Goal: Information Seeking & Learning: Learn about a topic

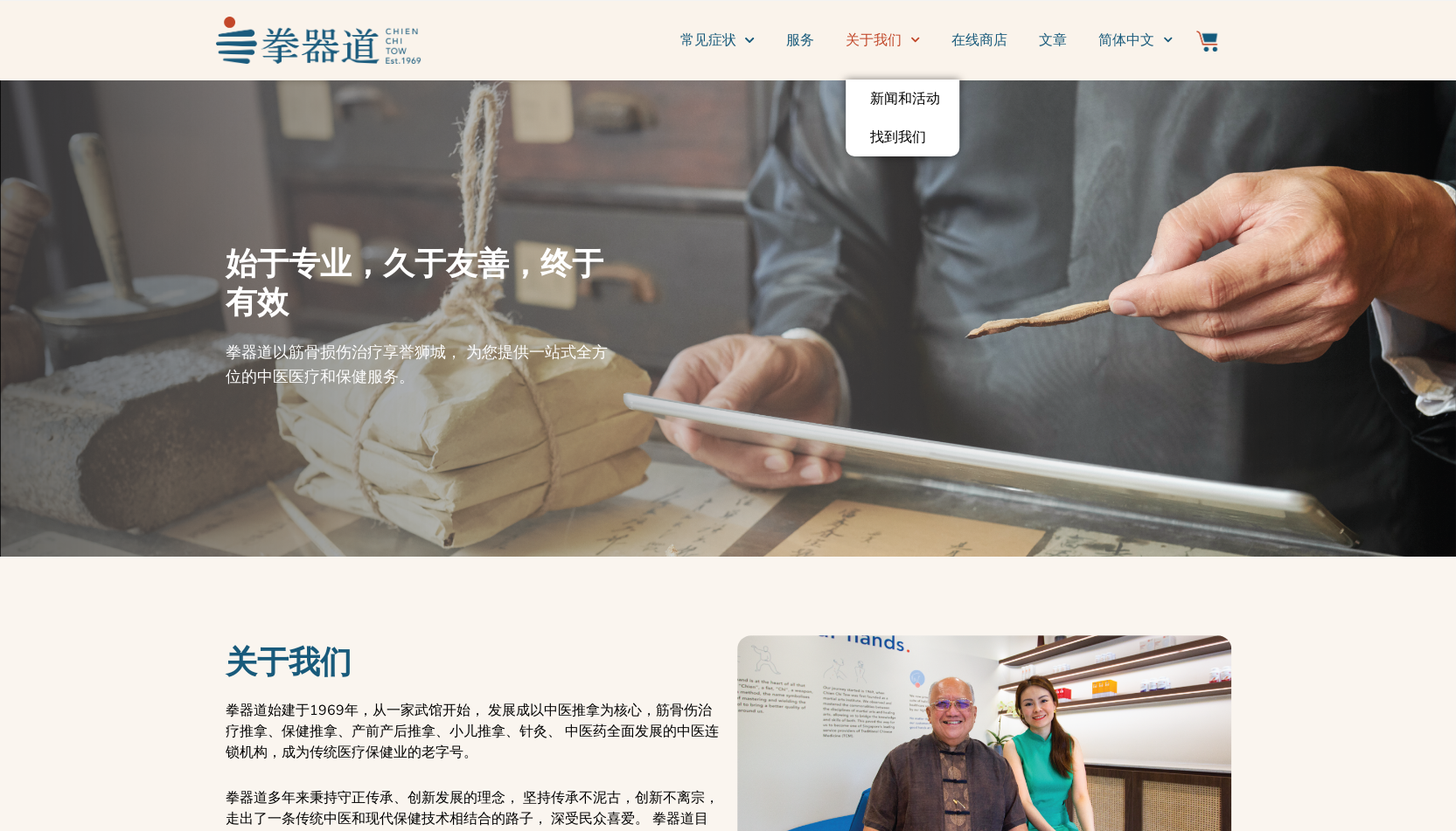
click at [896, 41] on link "关于我们" at bounding box center [883, 40] width 74 height 44
click at [916, 142] on link "找到我们" at bounding box center [903, 138] width 114 height 39
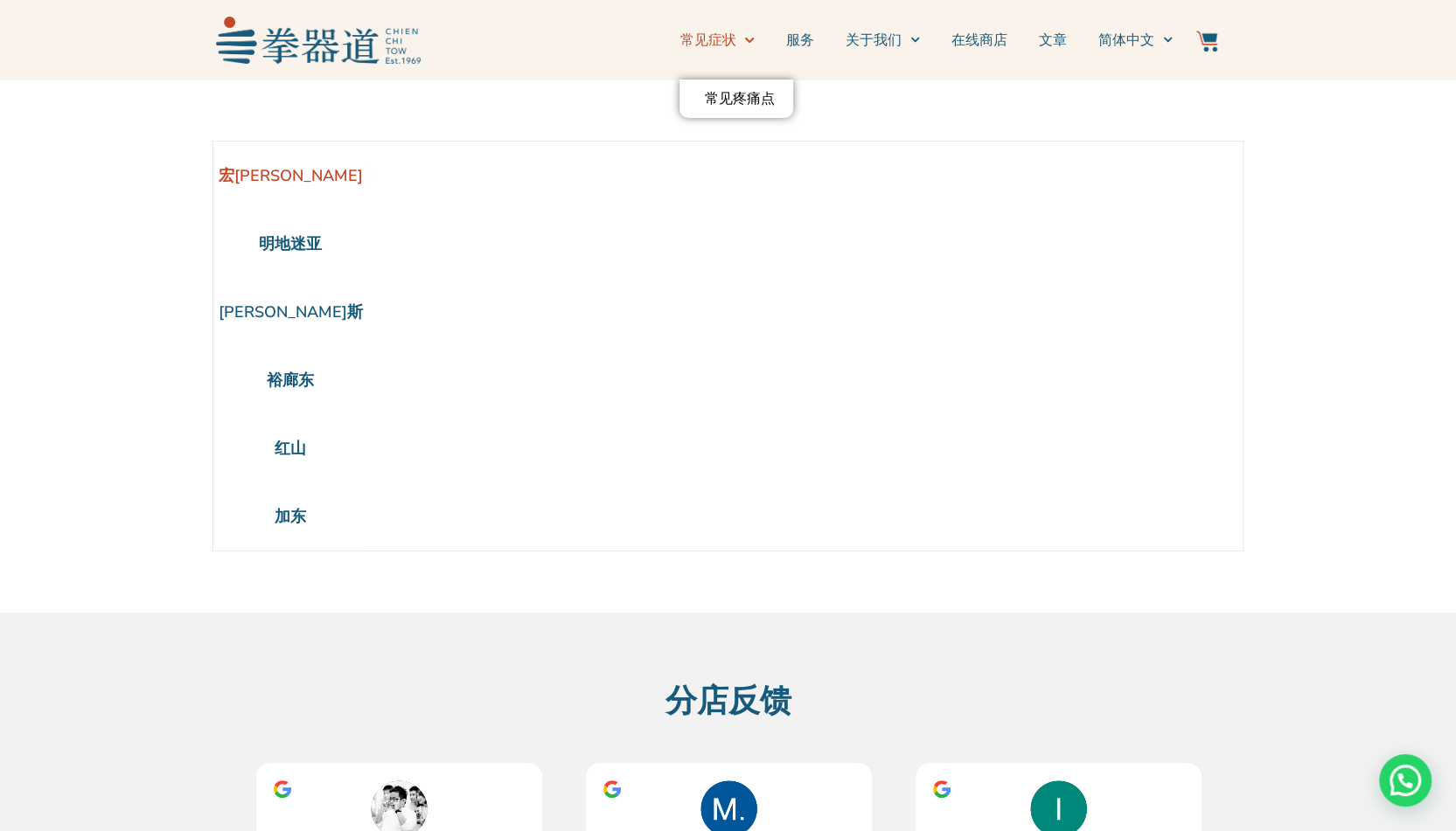
click at [716, 34] on link "常见症状" at bounding box center [717, 40] width 74 height 44
